Goal: Task Accomplishment & Management: Use online tool/utility

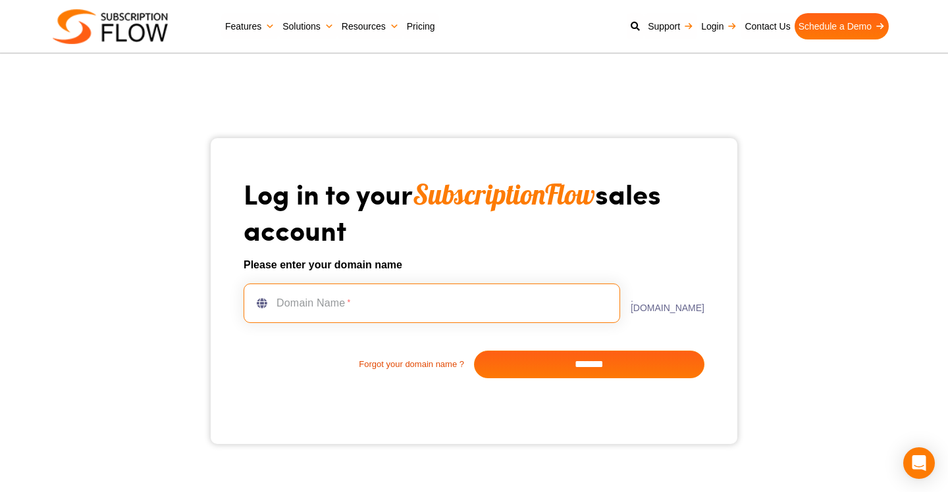
click at [361, 305] on input "text" at bounding box center [432, 303] width 377 height 39
type input "**********"
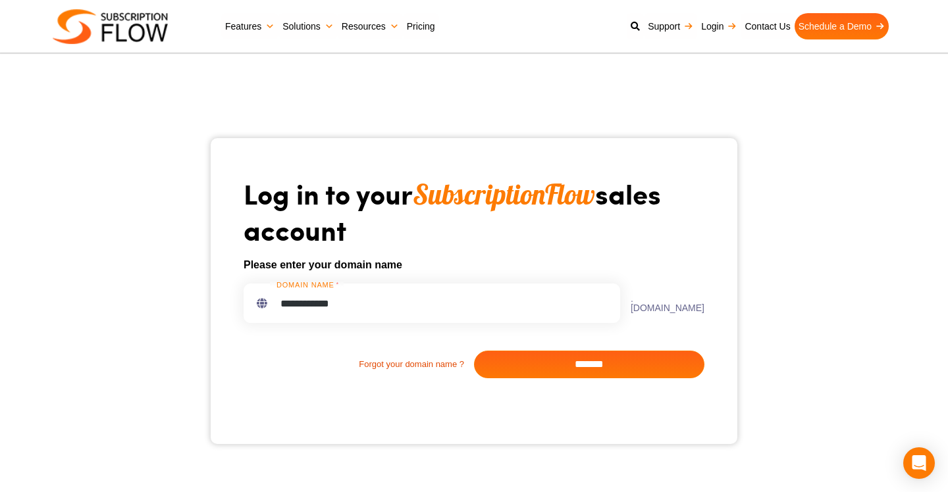
click at [558, 368] on input "*******" at bounding box center [589, 365] width 230 height 28
